Goal: Task Accomplishment & Management: Complete application form

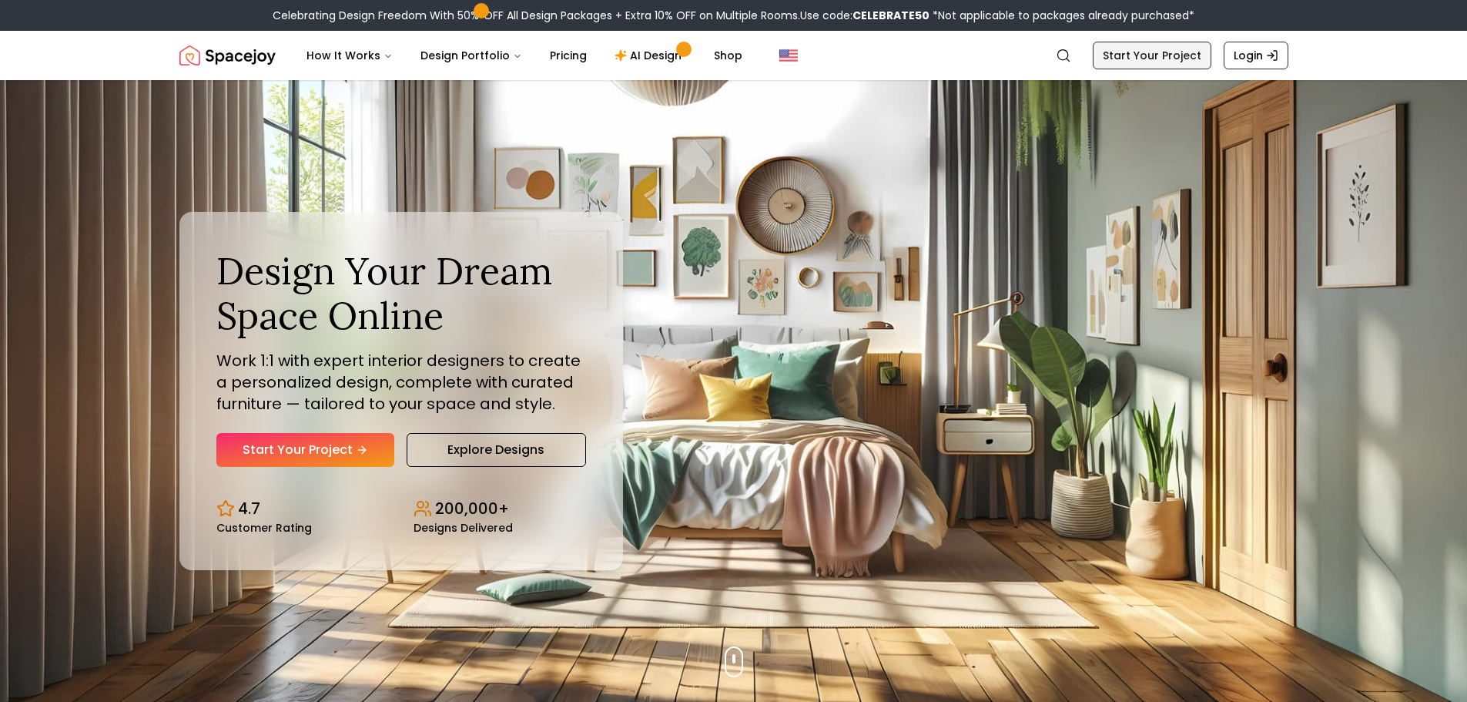
click at [1165, 65] on link "Start Your Project" at bounding box center [1152, 56] width 119 height 28
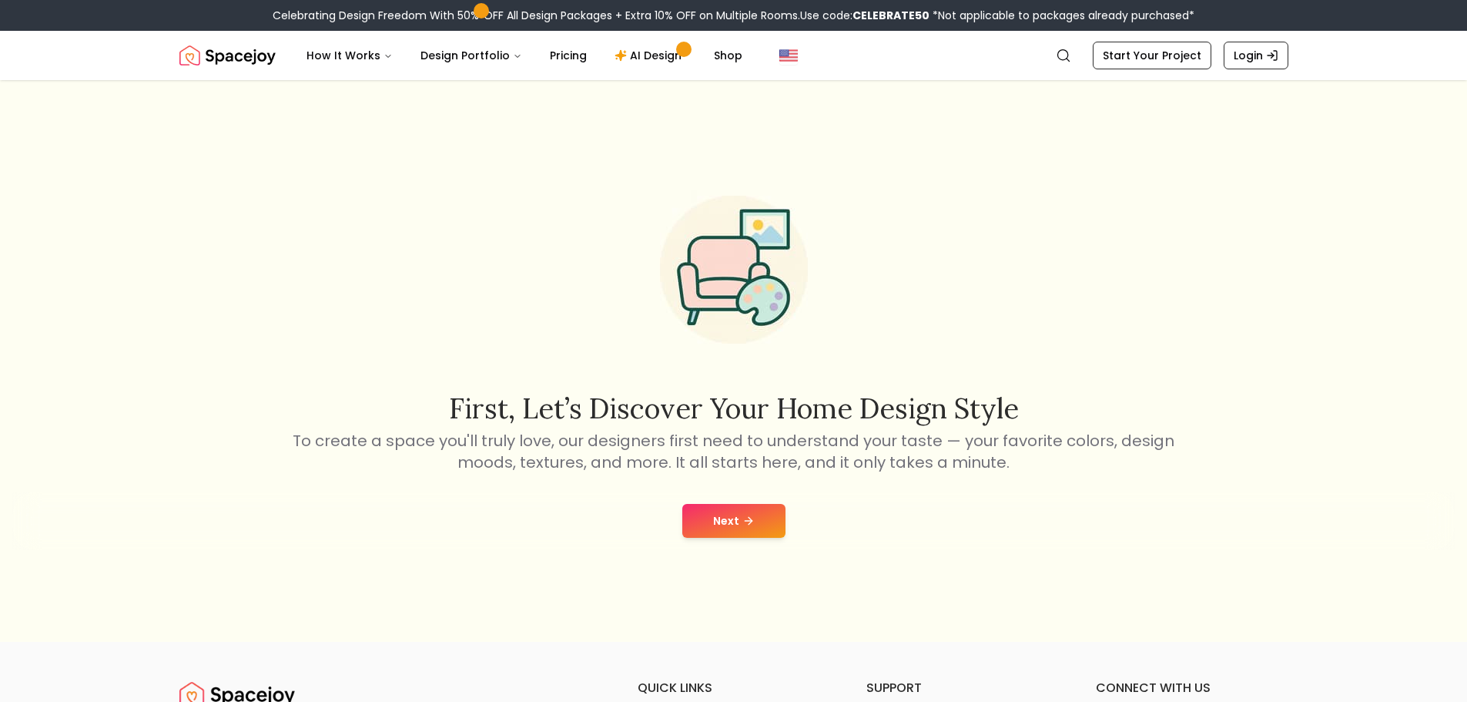
click at [722, 517] on button "Next" at bounding box center [733, 521] width 103 height 34
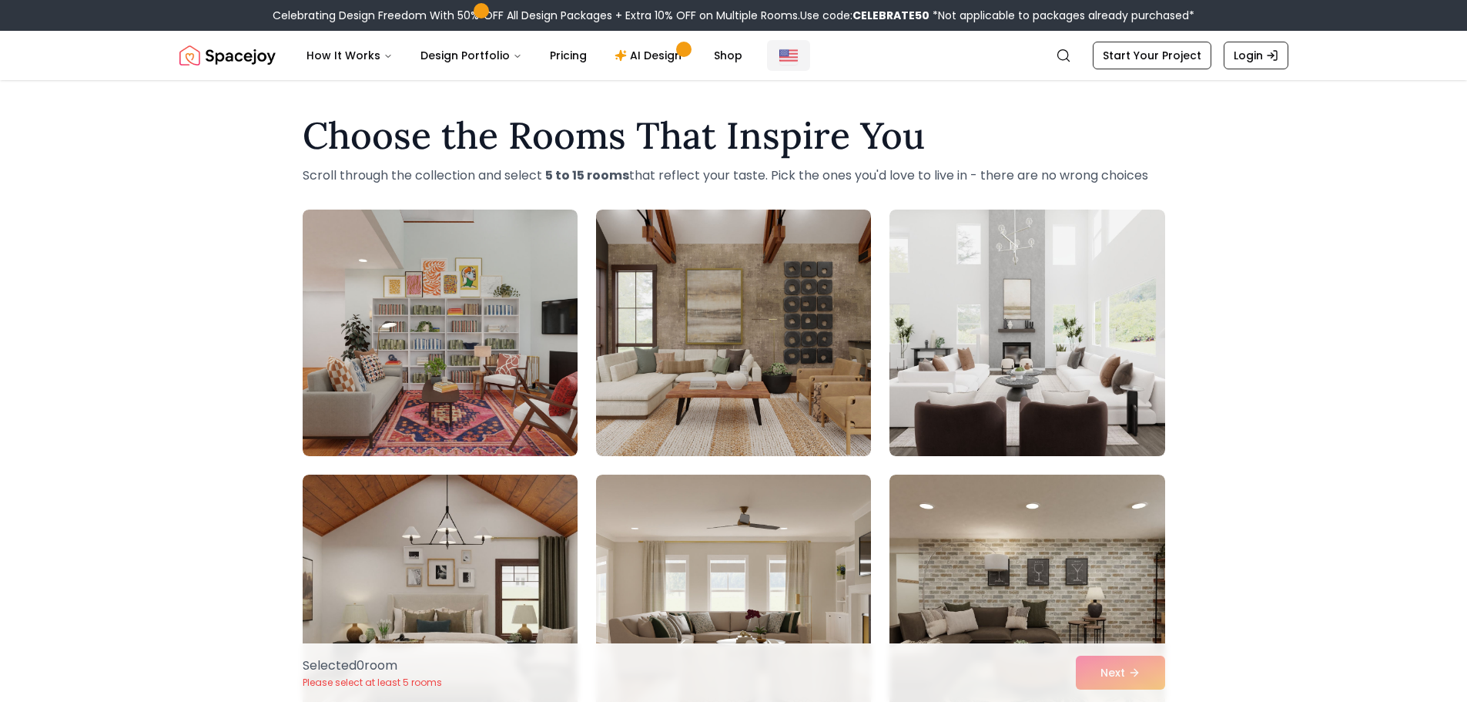
click at [779, 58] on img "Global" at bounding box center [788, 55] width 18 height 18
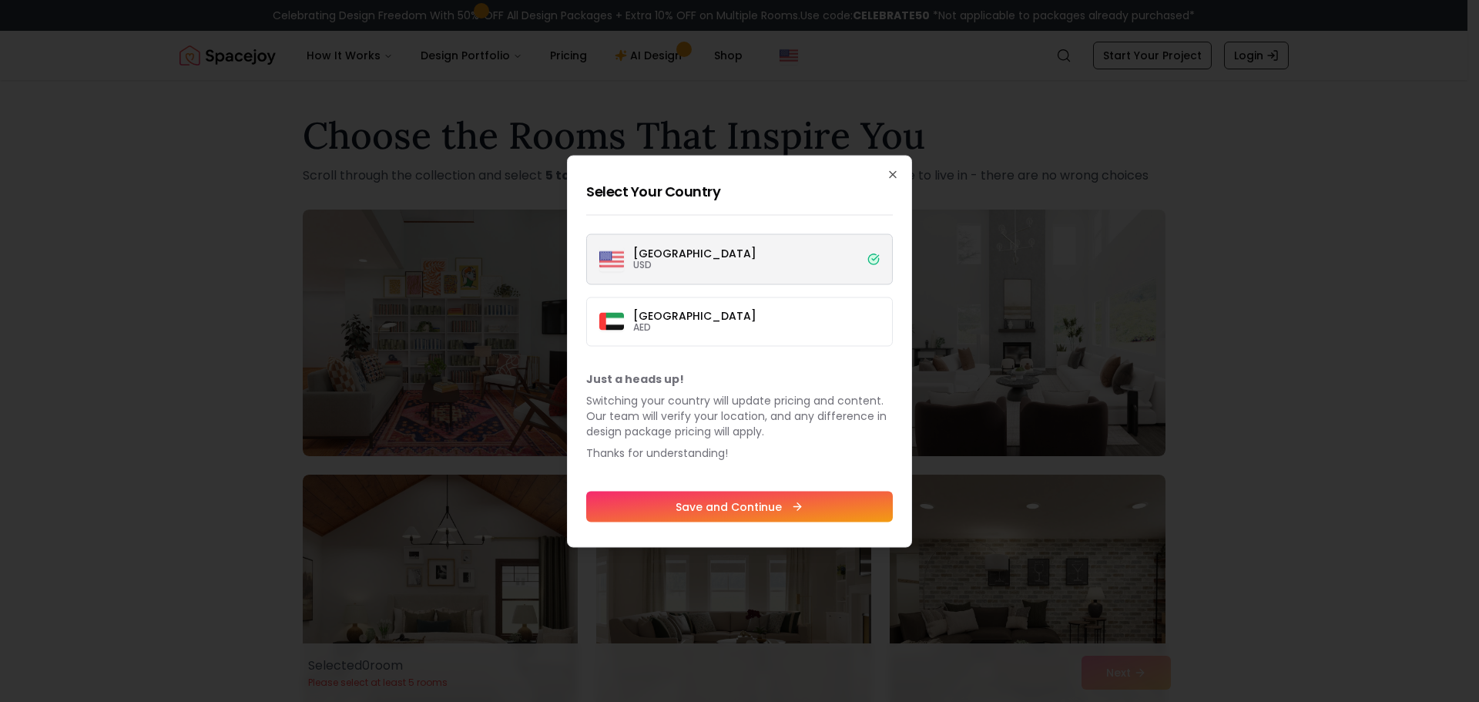
click at [730, 313] on label "Dubai AED" at bounding box center [739, 321] width 307 height 49
click at [0, 0] on button "Dubai AED" at bounding box center [0, 0] width 0 height 0
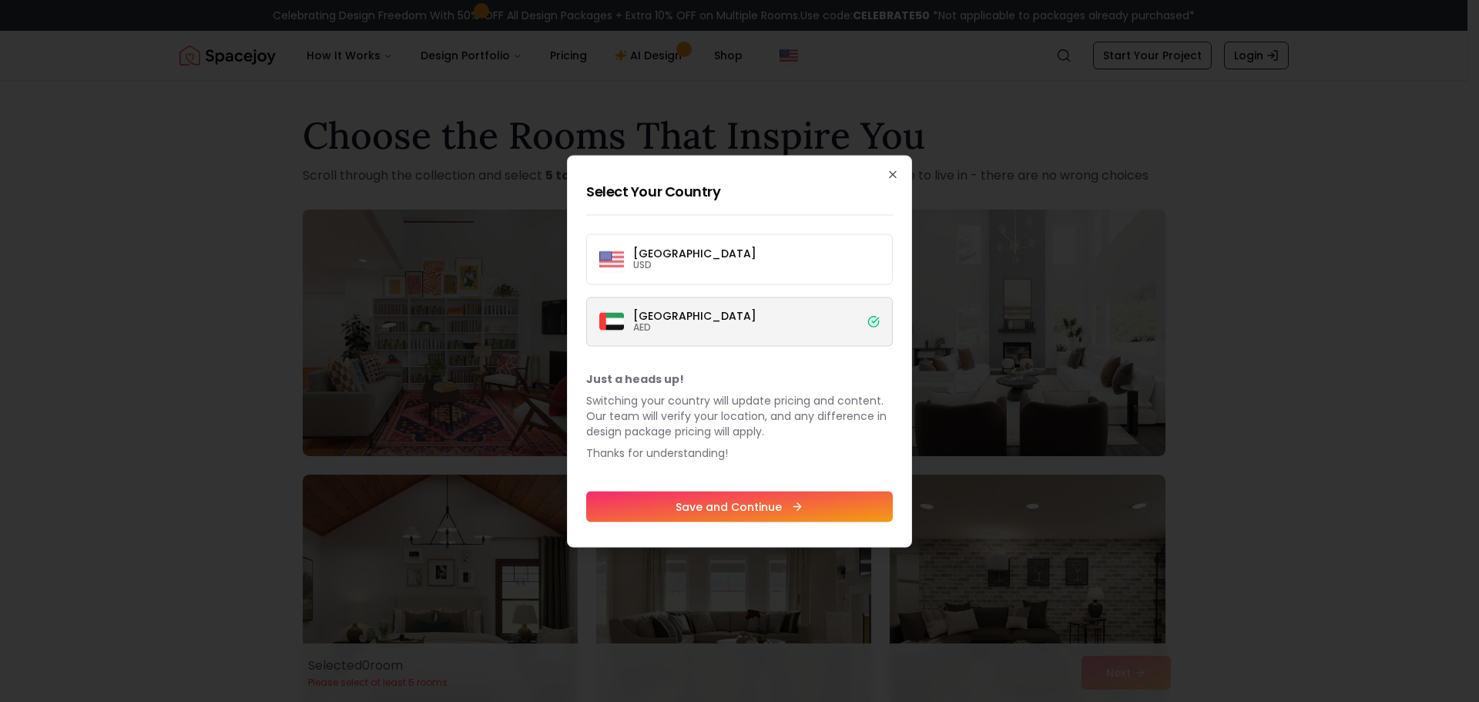
click at [767, 505] on button "Save and Continue" at bounding box center [739, 506] width 307 height 31
